Goal: Task Accomplishment & Management: Manage account settings

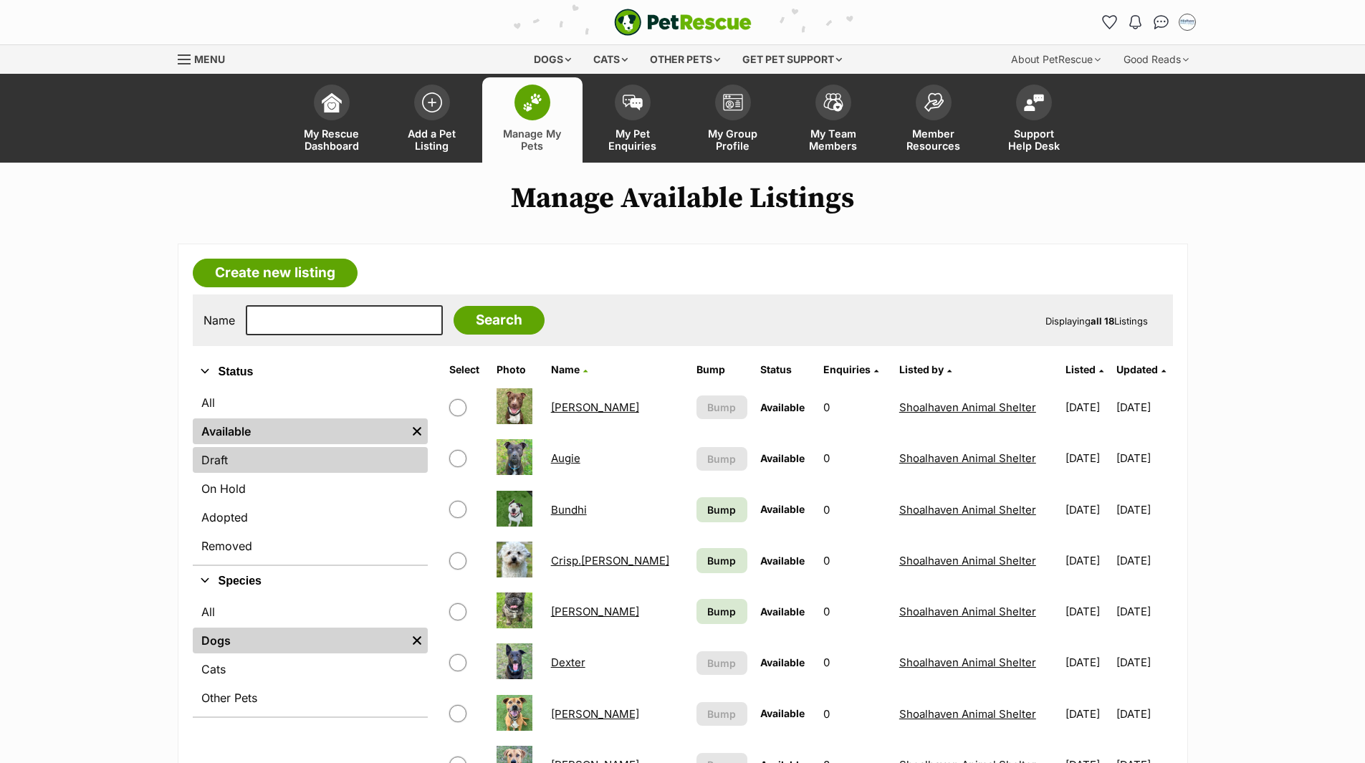
click at [222, 457] on link "Draft" at bounding box center [310, 460] width 235 height 26
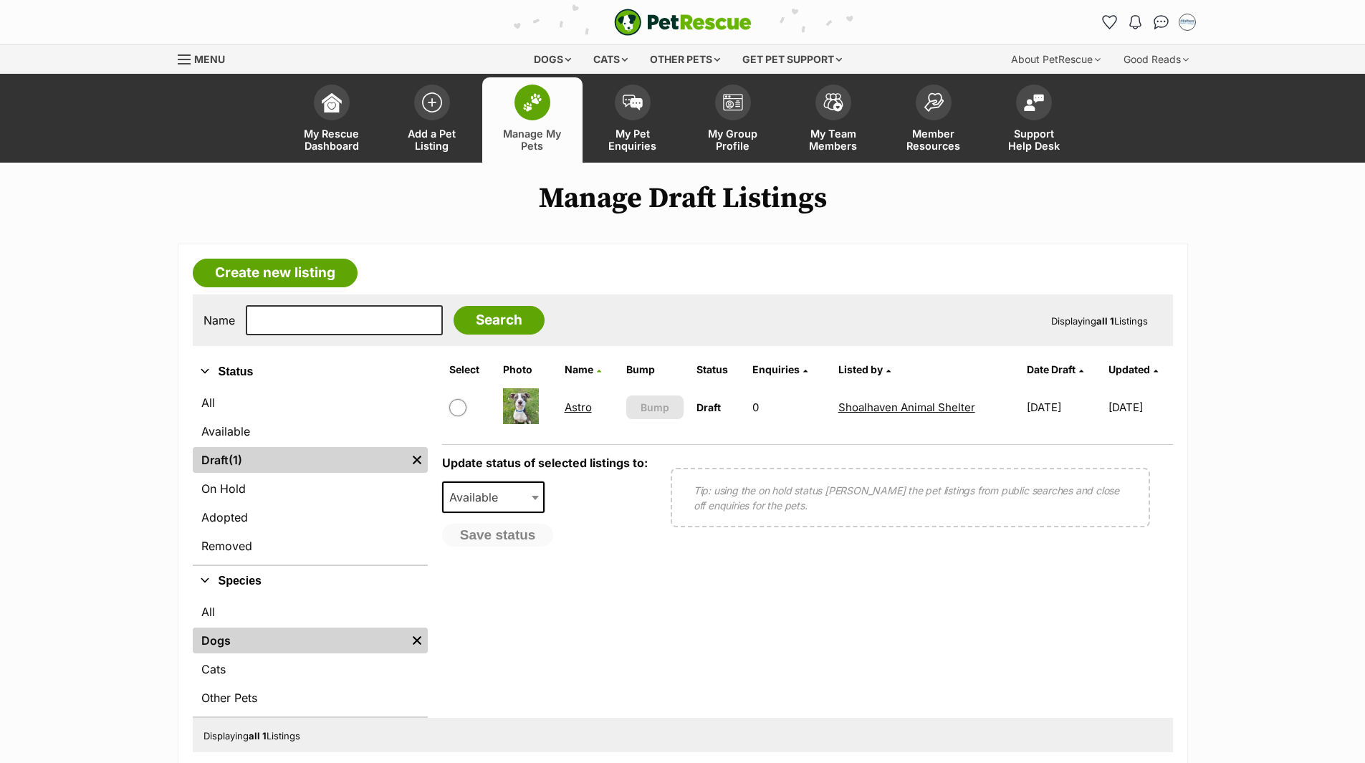
click at [578, 408] on link "Astro" at bounding box center [578, 407] width 27 height 14
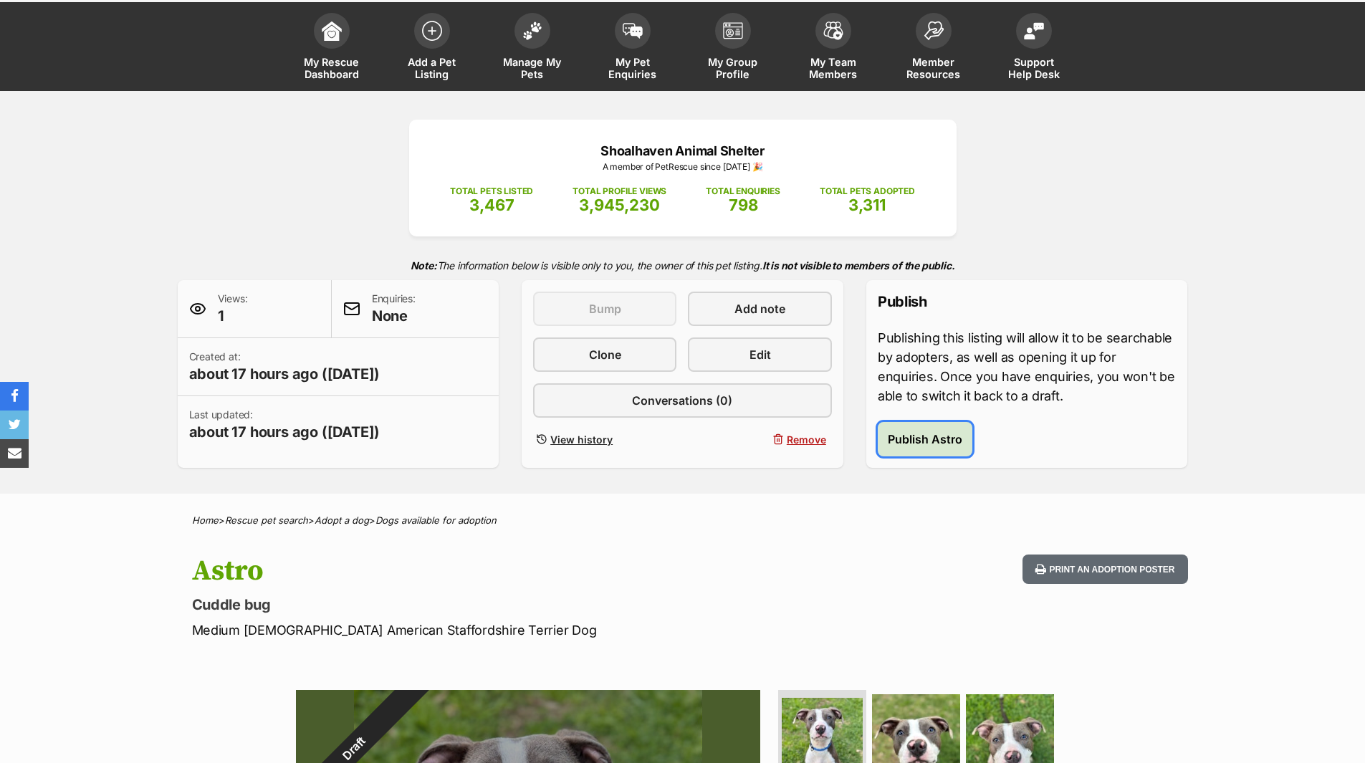
click at [950, 437] on span "Publish Astro" at bounding box center [925, 439] width 75 height 17
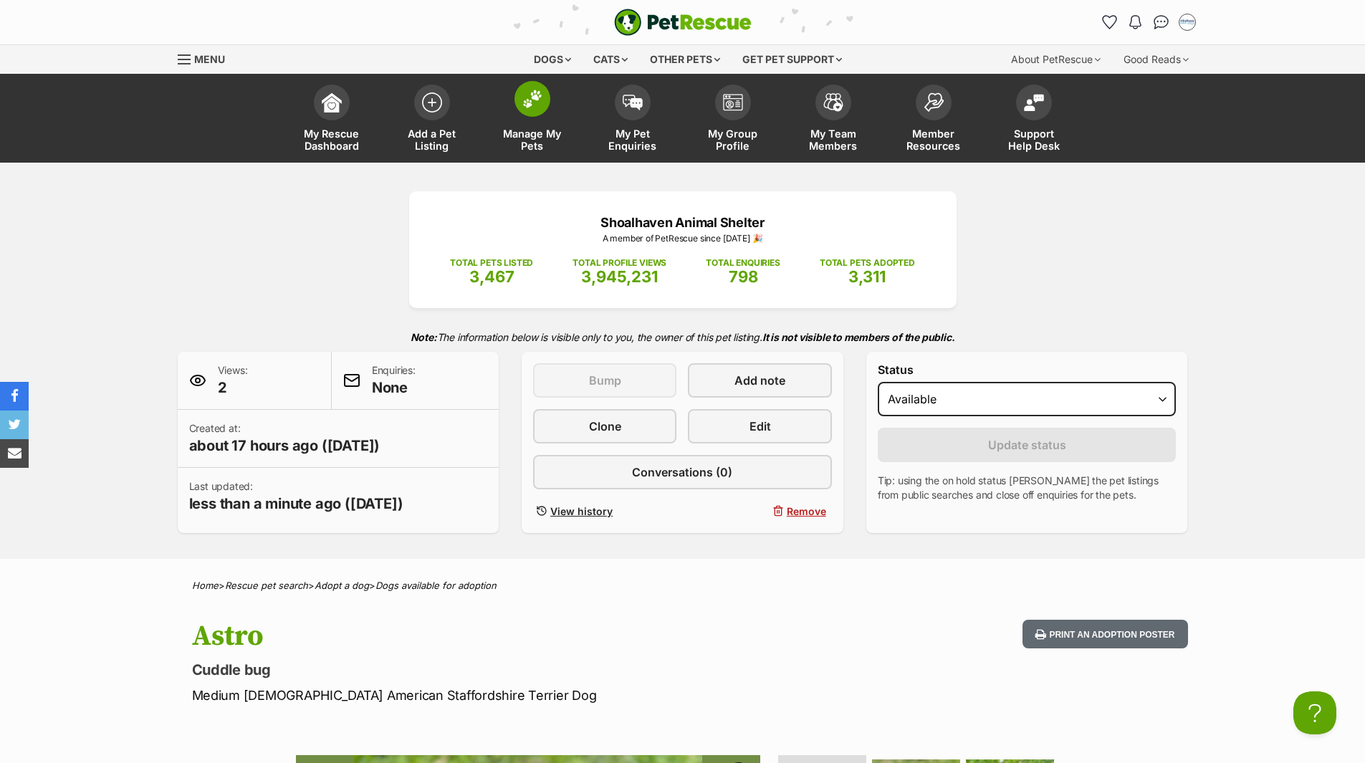
click at [541, 140] on span "Manage My Pets" at bounding box center [532, 140] width 64 height 24
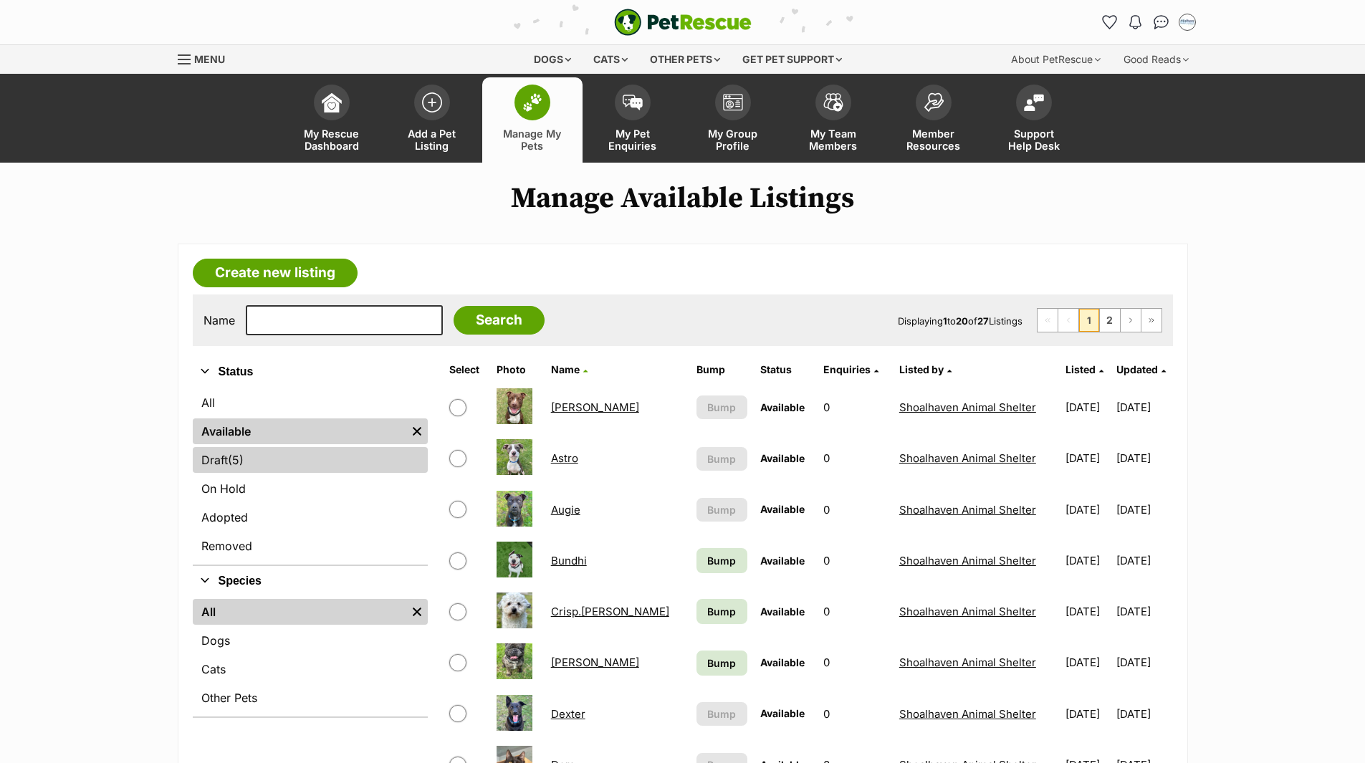
click at [212, 468] on link "Draft (5) Items" at bounding box center [310, 460] width 235 height 26
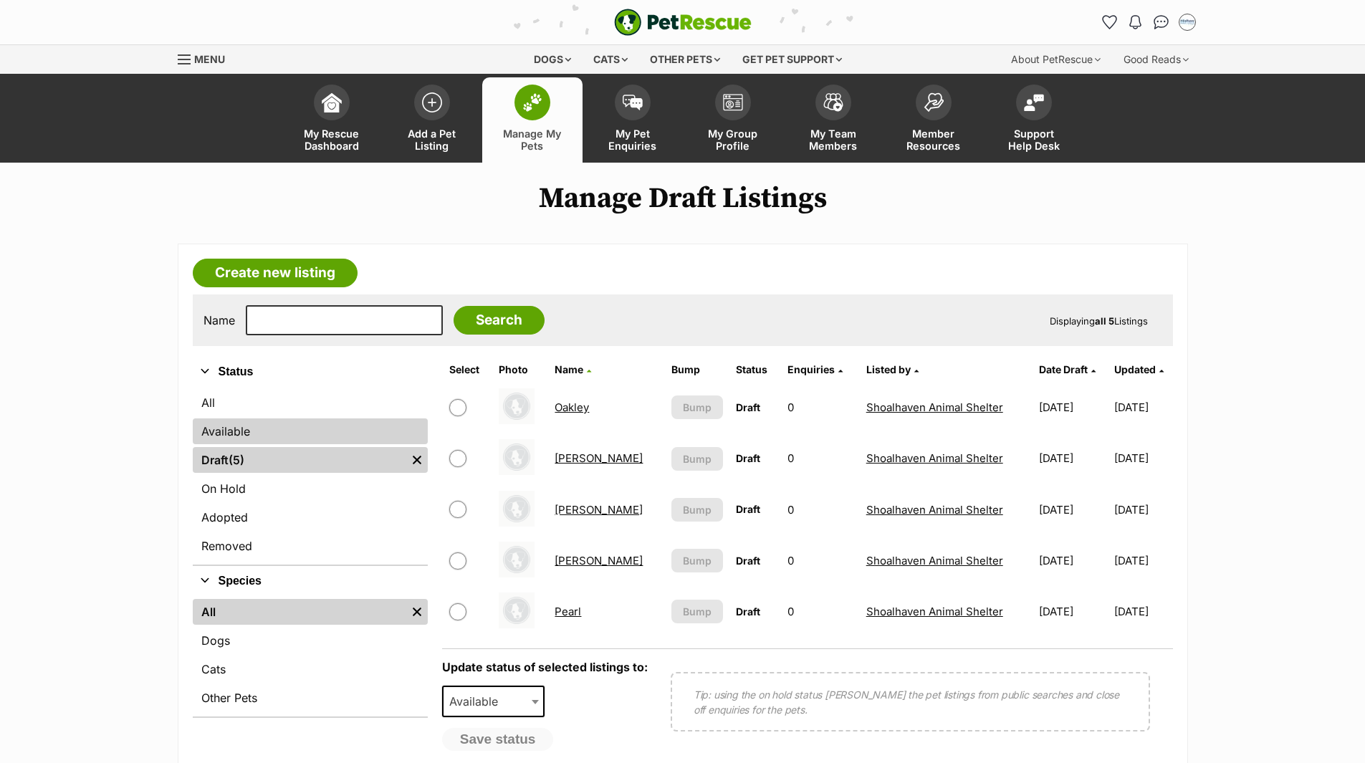
click at [225, 436] on link "Available" at bounding box center [310, 431] width 235 height 26
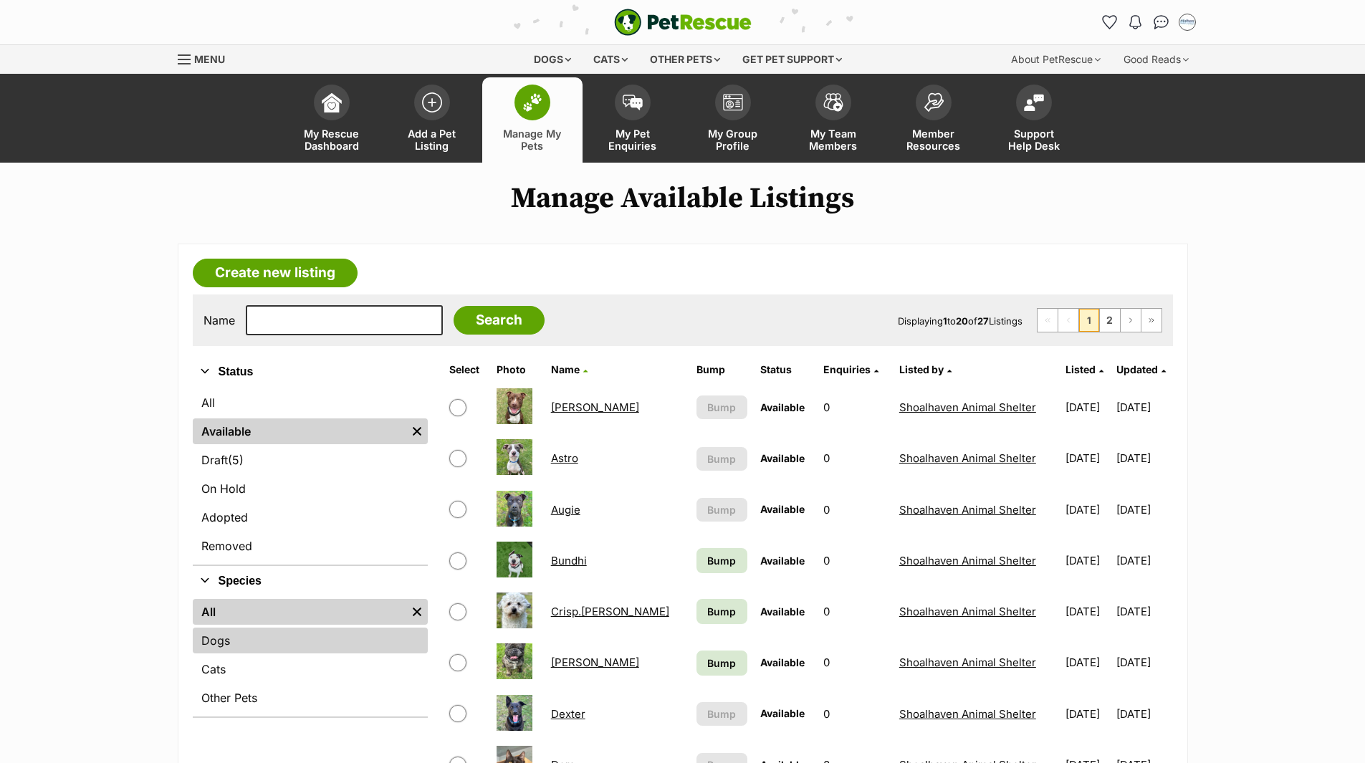
click at [219, 639] on link "Dogs" at bounding box center [310, 641] width 235 height 26
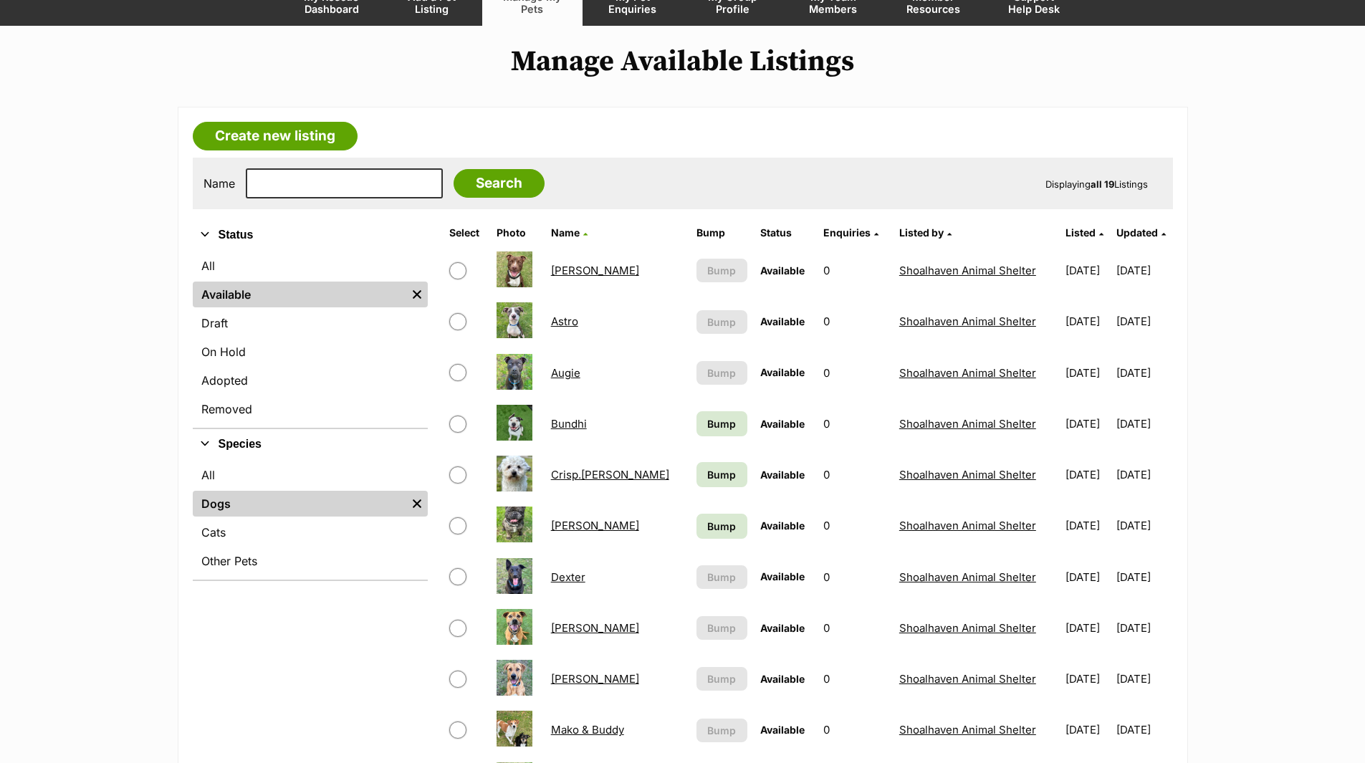
scroll to position [215, 0]
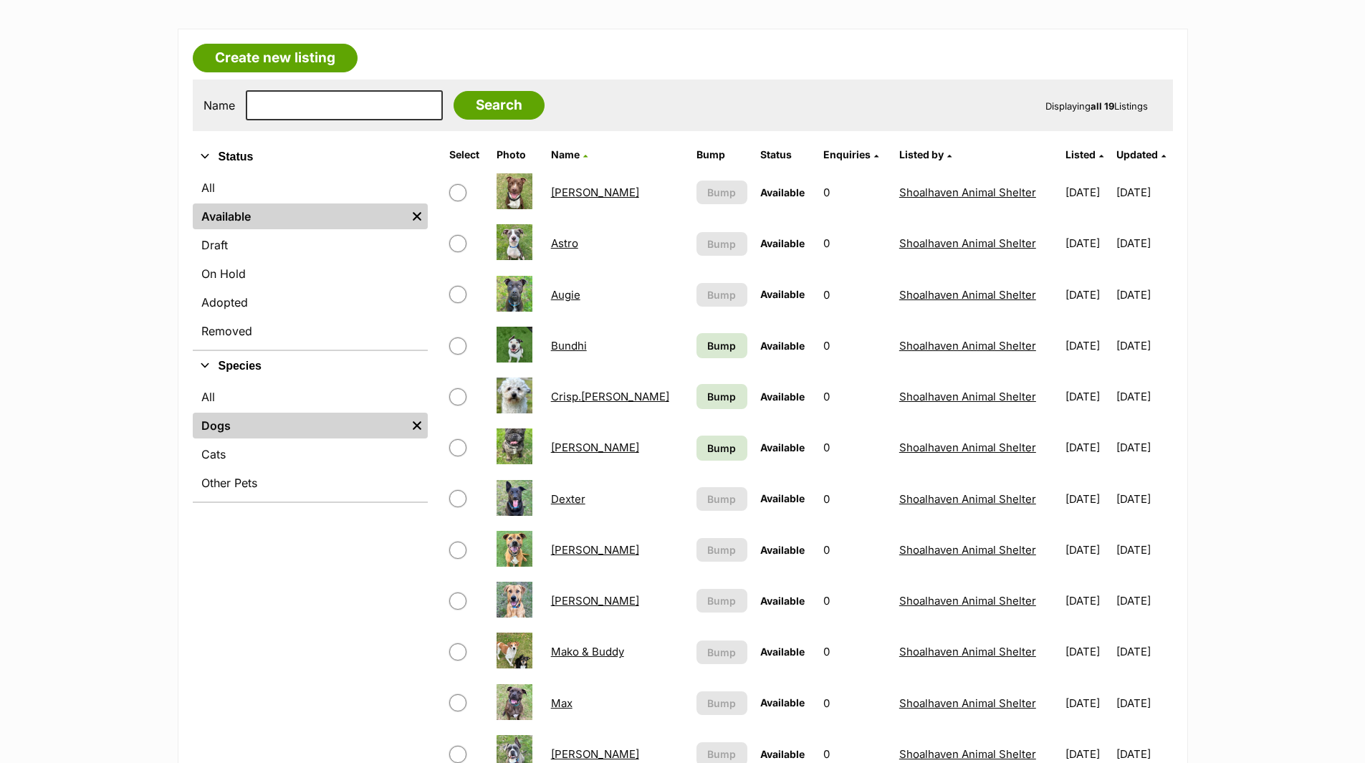
click at [572, 299] on link "Augie" at bounding box center [565, 295] width 29 height 14
click at [566, 398] on link "Crisp.P.Bacon" at bounding box center [610, 397] width 118 height 14
click at [557, 444] on link "Dave" at bounding box center [595, 448] width 88 height 14
